Goal: Task Accomplishment & Management: Manage account settings

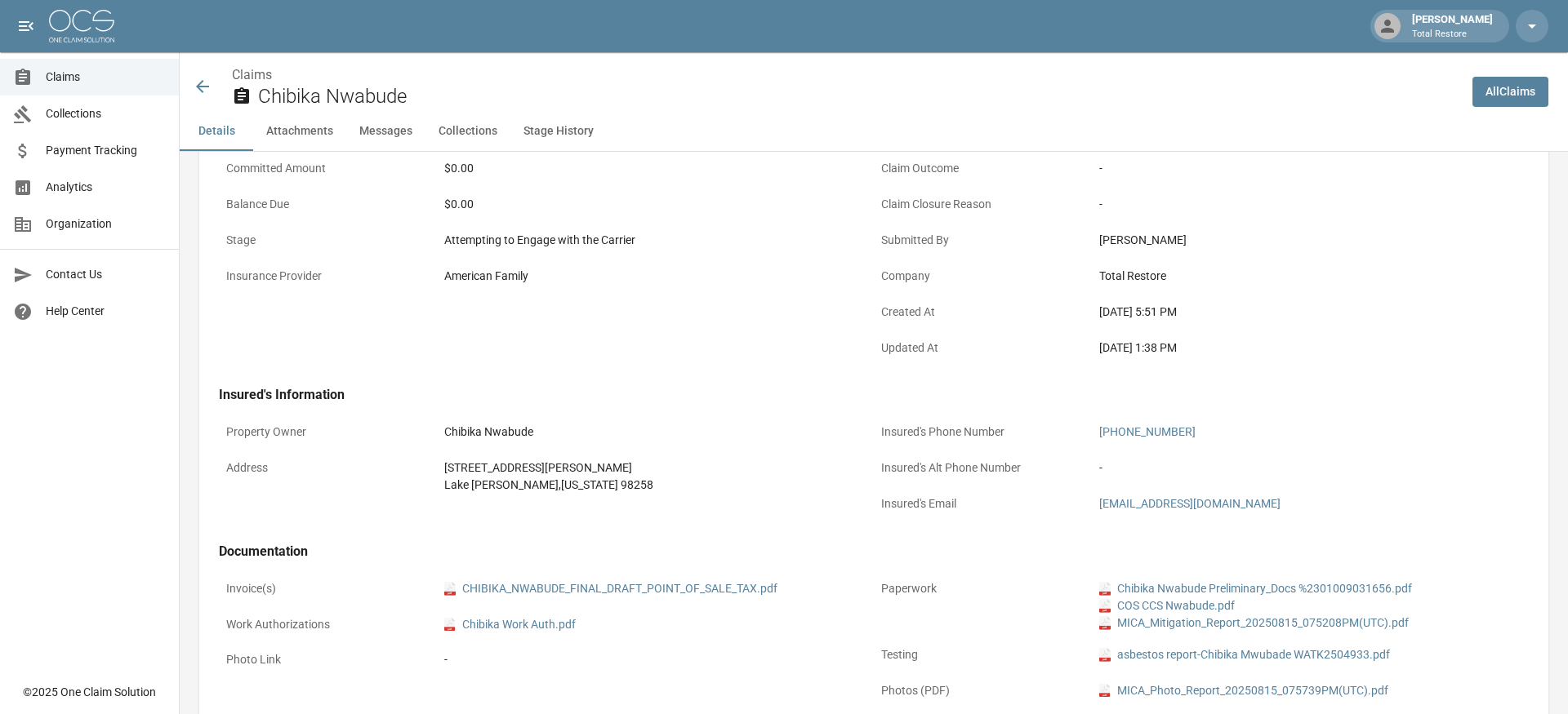
scroll to position [351, 0]
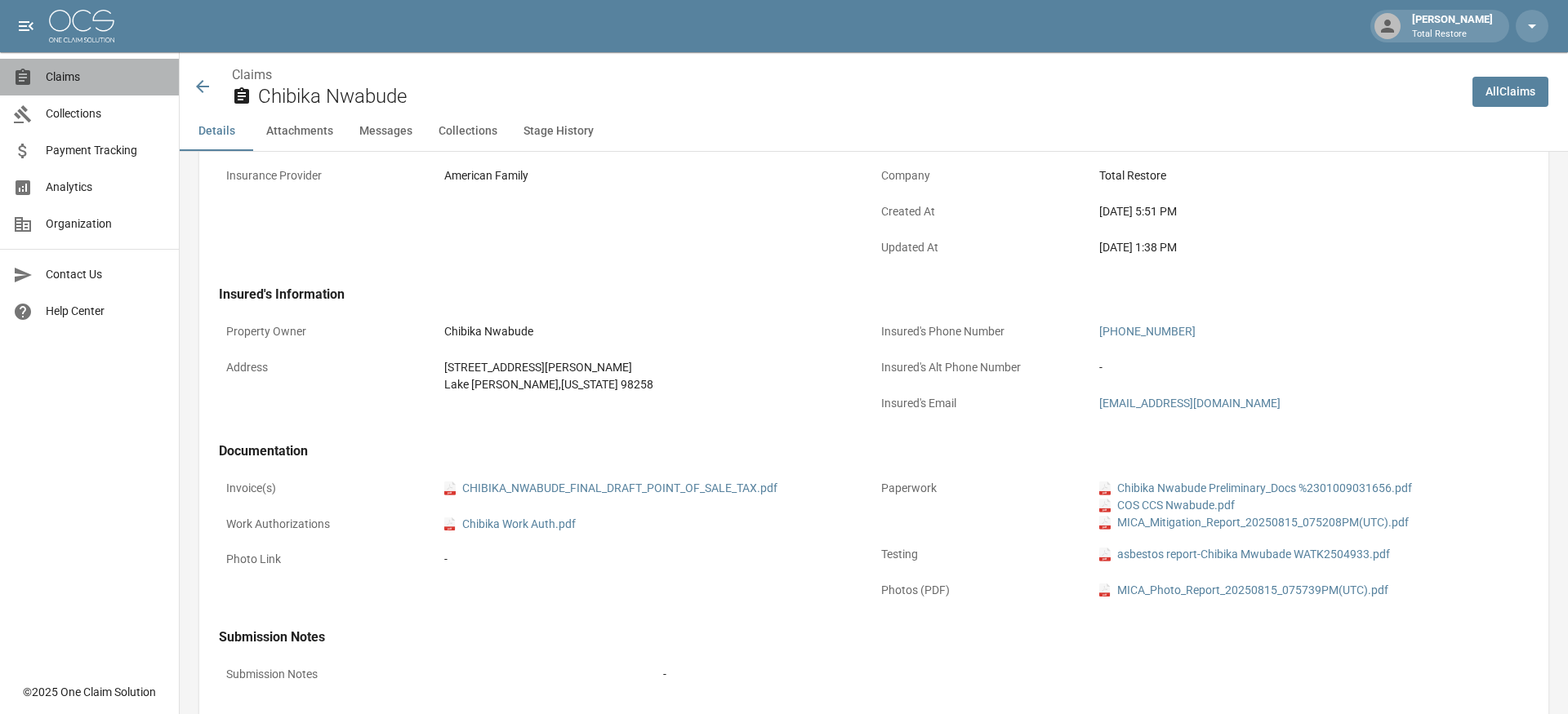
click at [123, 78] on span "Claims" at bounding box center [106, 77] width 120 height 17
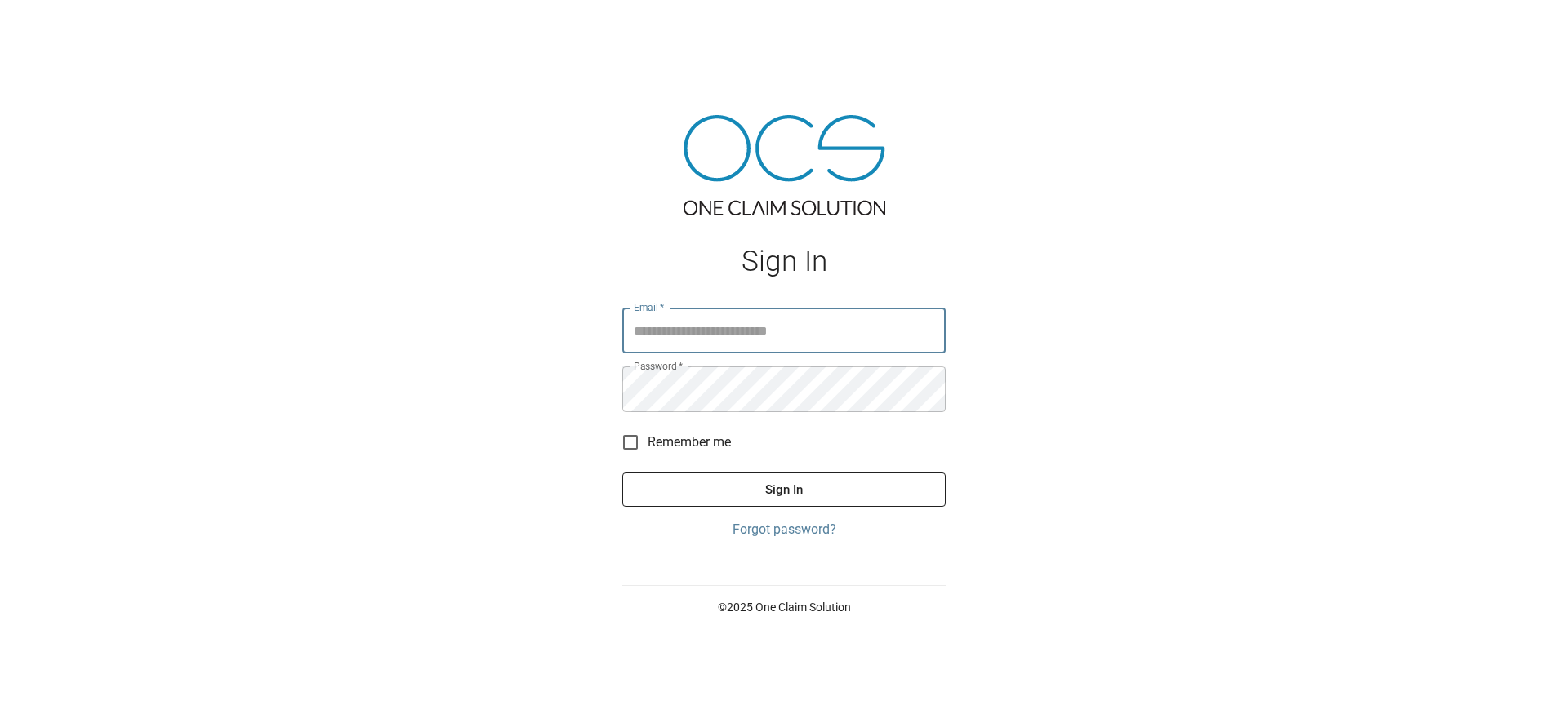
type input "**********"
click at [784, 490] on button "Sign In" at bounding box center [784, 490] width 323 height 34
